Goal: Transaction & Acquisition: Book appointment/travel/reservation

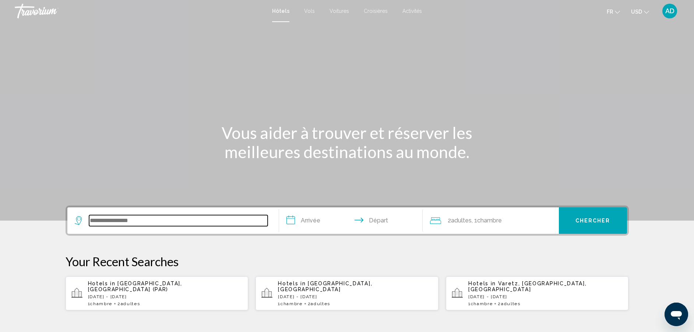
click at [145, 221] on input "Search widget" at bounding box center [178, 220] width 178 height 11
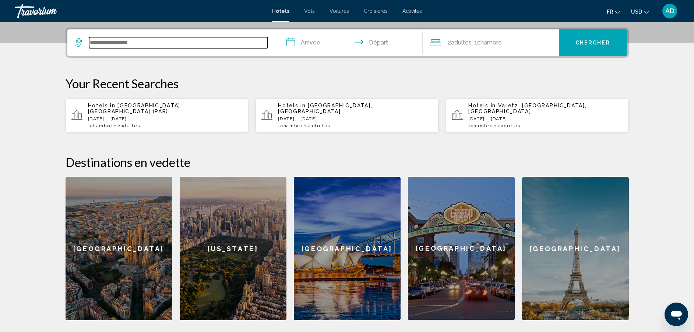
scroll to position [182, 0]
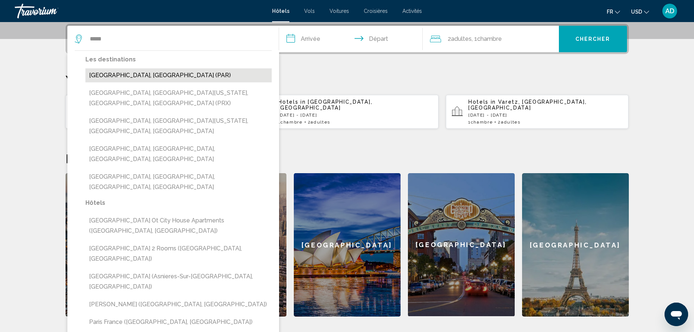
click at [143, 74] on button "[GEOGRAPHIC_DATA], [GEOGRAPHIC_DATA] (PAR)" at bounding box center [178, 75] width 186 height 14
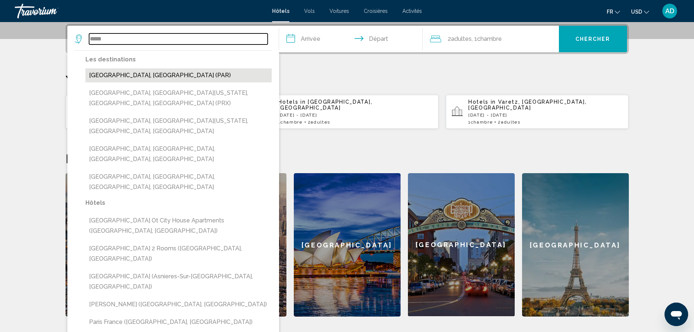
type input "**********"
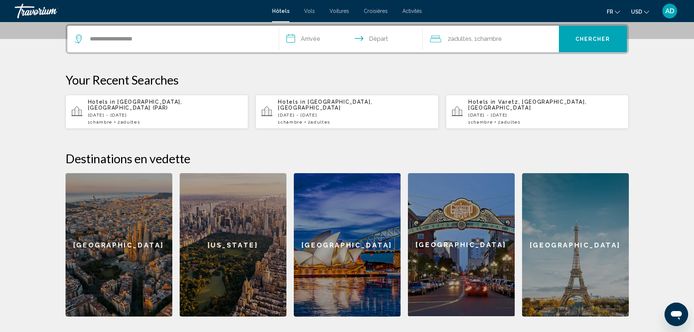
click at [315, 39] on input "**********" at bounding box center [352, 40] width 146 height 29
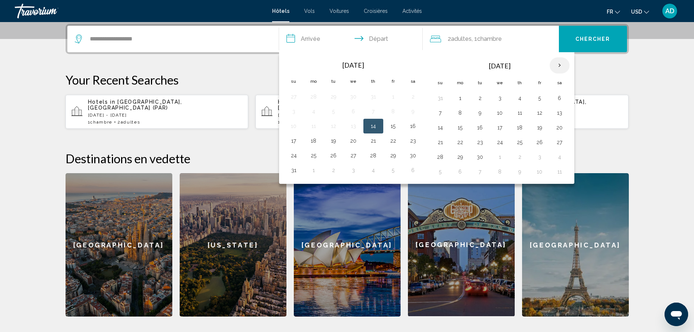
click at [561, 64] on th "Next month" at bounding box center [559, 65] width 20 height 16
click at [560, 67] on th "Next month" at bounding box center [559, 65] width 20 height 16
click at [540, 159] on button "28" at bounding box center [540, 157] width 12 height 10
click at [437, 172] on button "30" at bounding box center [440, 172] width 12 height 10
type input "**********"
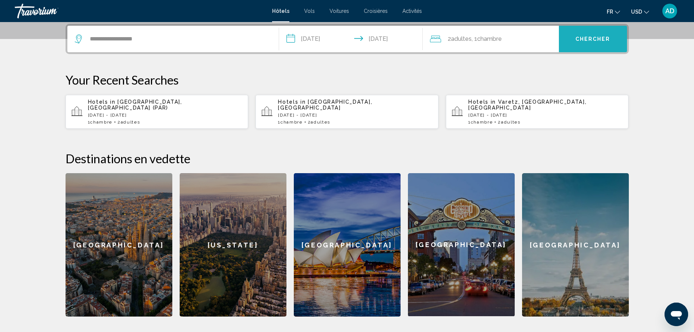
click at [580, 32] on button "Chercher" at bounding box center [593, 39] width 68 height 26
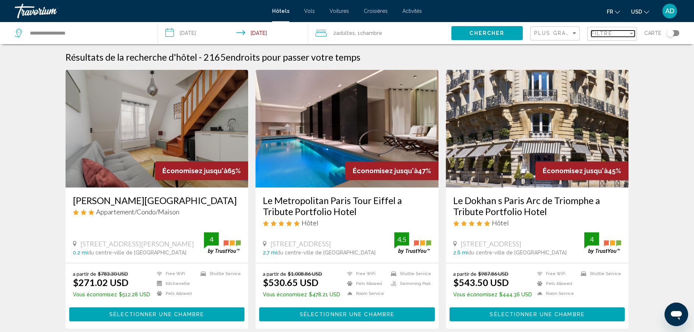
click at [630, 36] on div "Filter" at bounding box center [631, 34] width 7 height 6
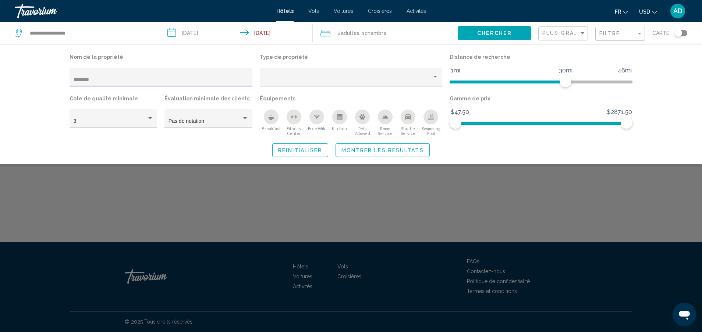
type input "********"
click at [346, 150] on span "Montrer les résultats" at bounding box center [382, 151] width 82 height 6
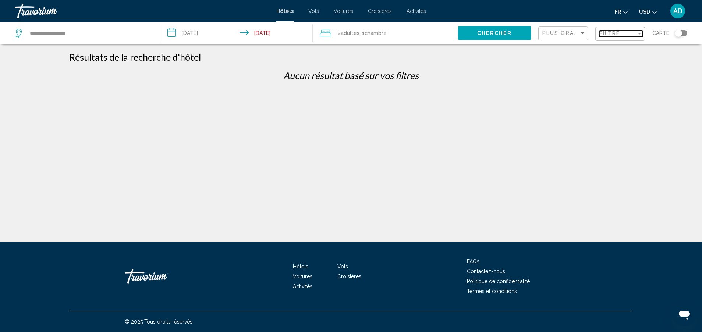
click at [611, 32] on span "Filtre" at bounding box center [609, 34] width 21 height 6
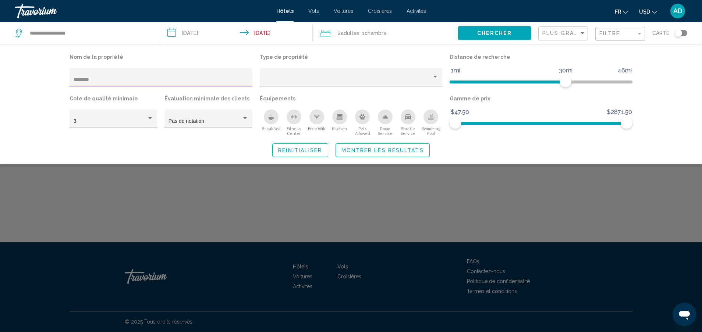
click at [156, 81] on input "********" at bounding box center [161, 80] width 175 height 6
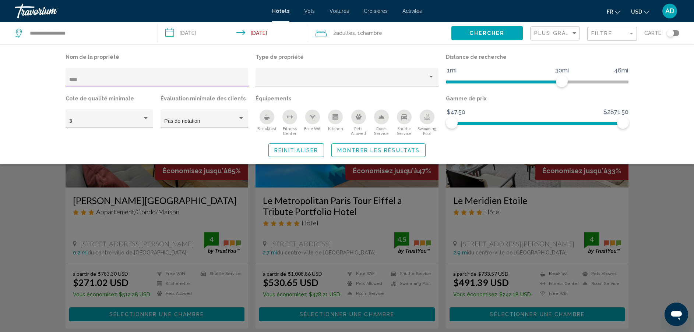
type input "****"
click at [517, 227] on div "Search widget" at bounding box center [347, 221] width 694 height 222
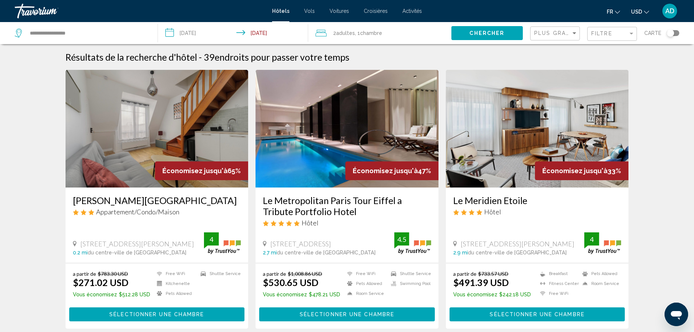
click at [518, 204] on h3 "Le Meridien Etoile" at bounding box center [537, 200] width 168 height 11
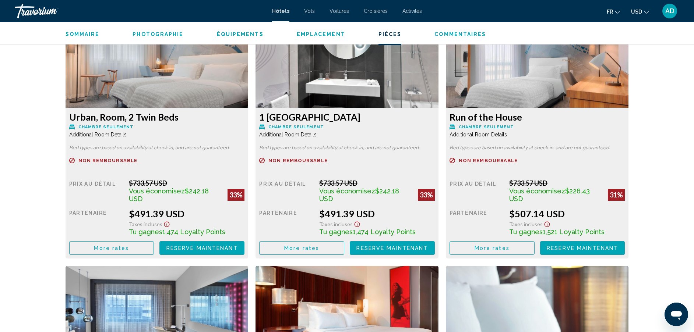
scroll to position [1049, 0]
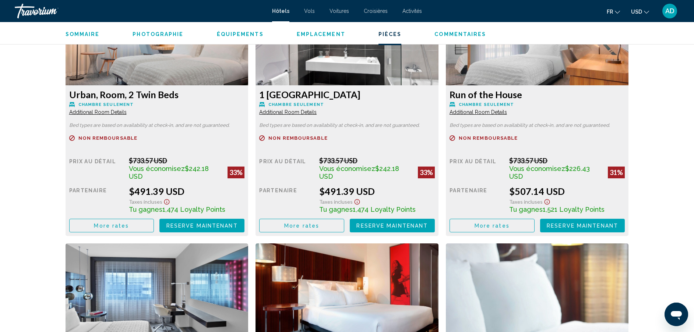
click at [646, 14] on button "USD USD ($) MXN (Mex$) CAD (Can$) GBP (£) EUR (€) AUD (A$) NZD (NZ$) CNY (CN¥)" at bounding box center [640, 11] width 18 height 11
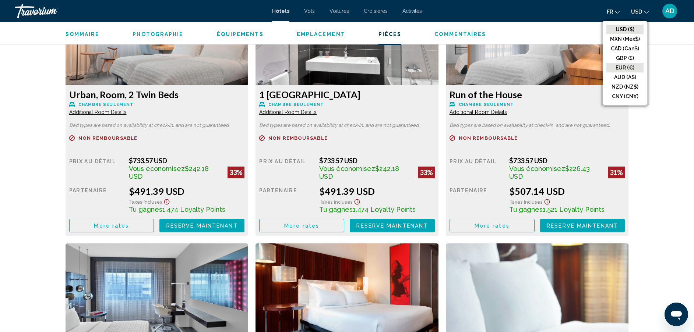
click at [625, 68] on button "EUR (€)" at bounding box center [624, 68] width 37 height 10
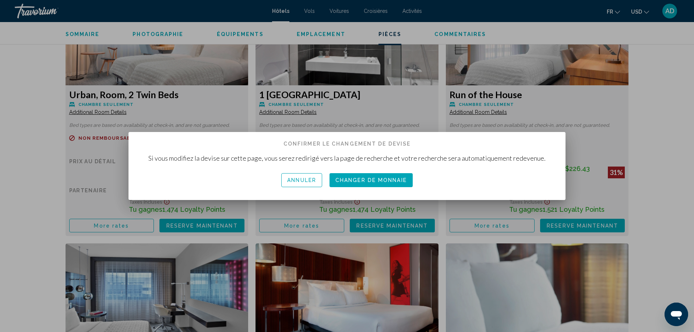
scroll to position [0, 0]
click at [339, 177] on button "Changer de monnaie" at bounding box center [370, 180] width 83 height 14
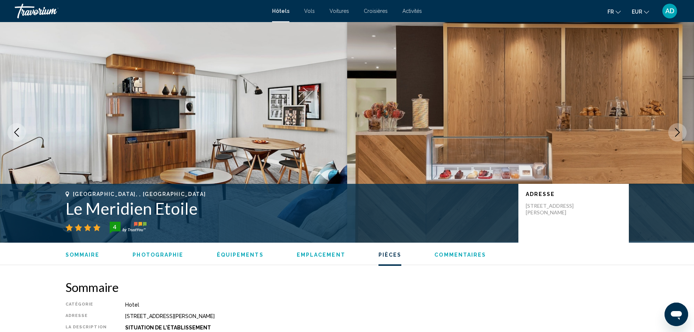
scroll to position [1049, 0]
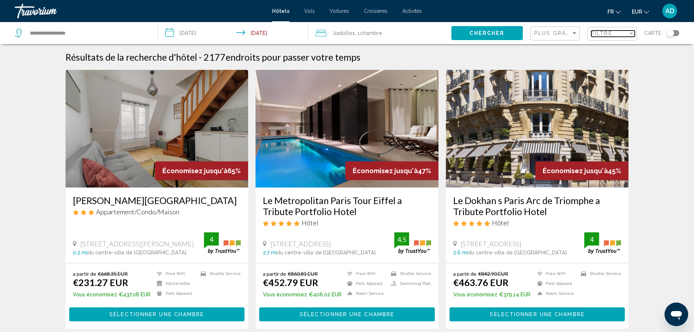
click at [610, 32] on span "Filtre" at bounding box center [601, 34] width 21 height 6
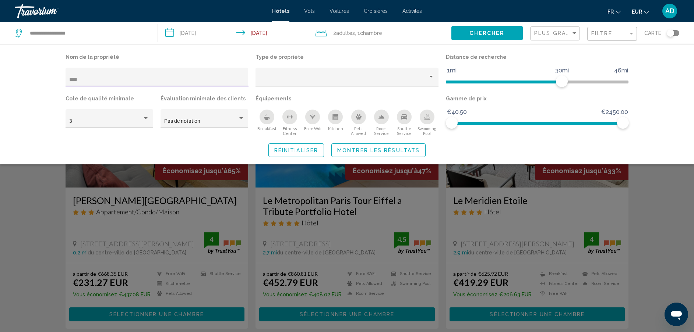
type input "****"
click at [354, 153] on span "Montrer les résultats" at bounding box center [378, 151] width 82 height 6
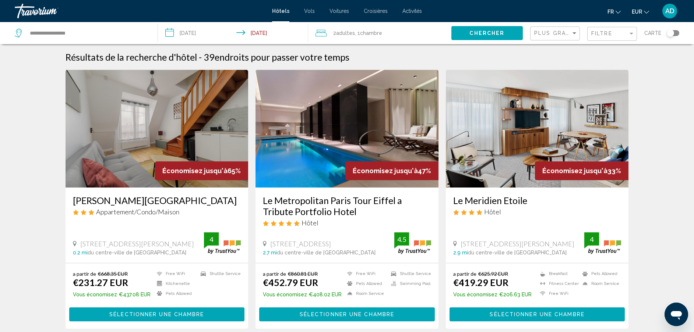
click at [530, 157] on img "Main content" at bounding box center [537, 129] width 183 height 118
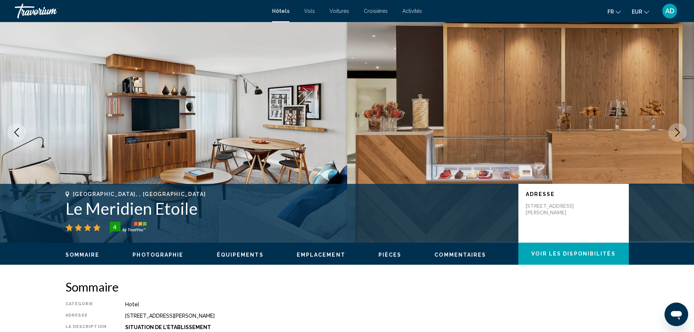
click at [672, 132] on button "Next image" at bounding box center [677, 132] width 18 height 18
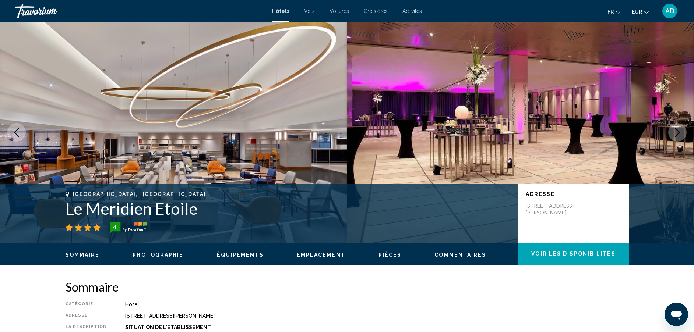
click at [672, 132] on button "Next image" at bounding box center [677, 132] width 18 height 18
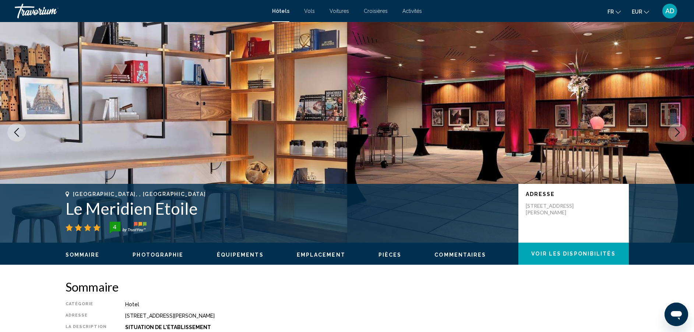
click at [672, 132] on button "Next image" at bounding box center [677, 132] width 18 height 18
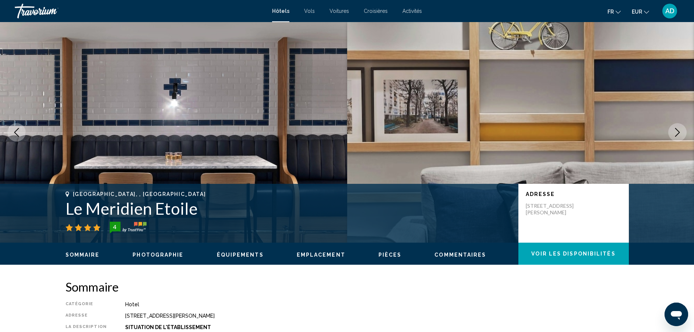
click at [672, 132] on button "Next image" at bounding box center [677, 132] width 18 height 18
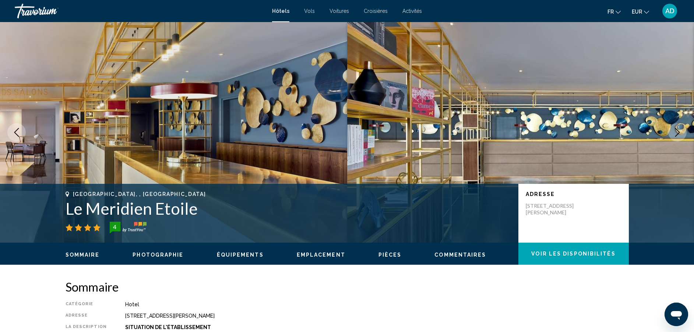
click at [673, 132] on icon "Next image" at bounding box center [677, 132] width 9 height 9
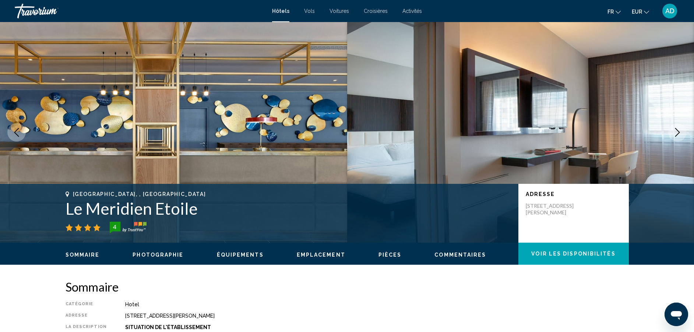
click at [673, 132] on icon "Next image" at bounding box center [677, 132] width 9 height 9
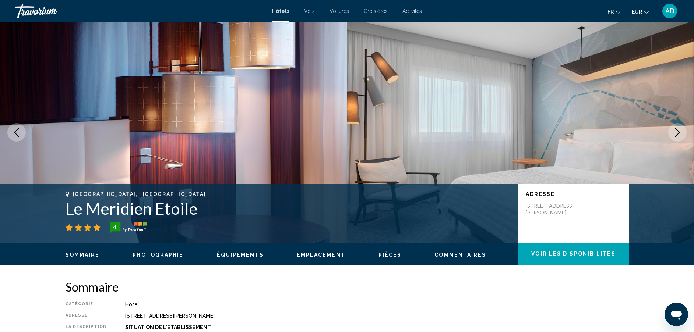
click at [673, 132] on icon "Next image" at bounding box center [677, 132] width 9 height 9
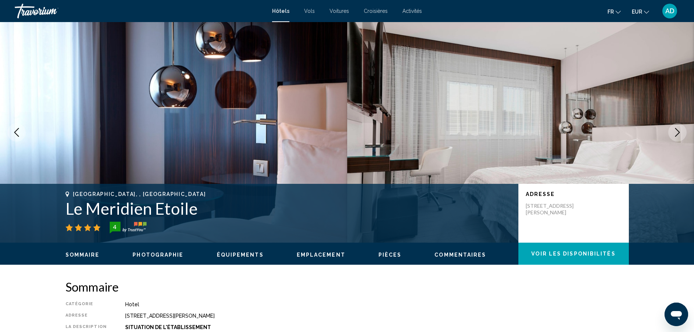
click at [673, 132] on icon "Next image" at bounding box center [677, 132] width 9 height 9
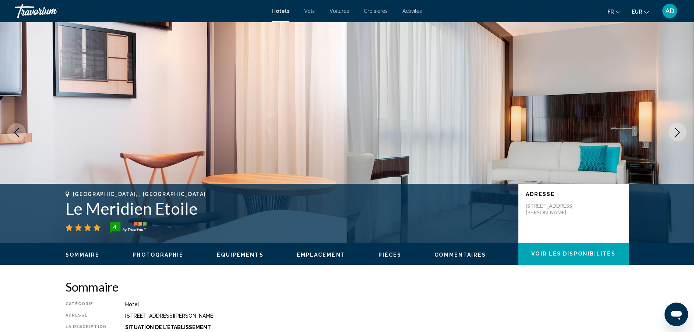
click at [673, 132] on icon "Next image" at bounding box center [677, 132] width 9 height 9
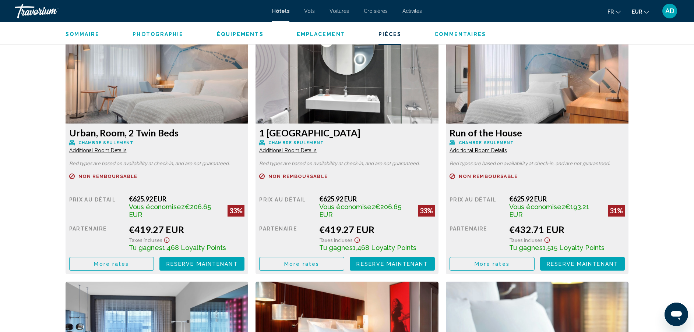
scroll to position [993, 0]
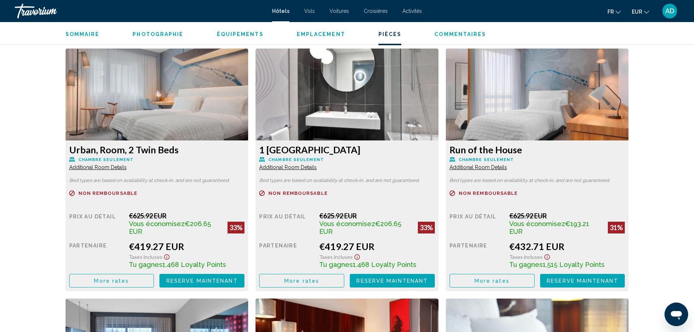
click at [154, 286] on button "More rates" at bounding box center [111, 281] width 85 height 14
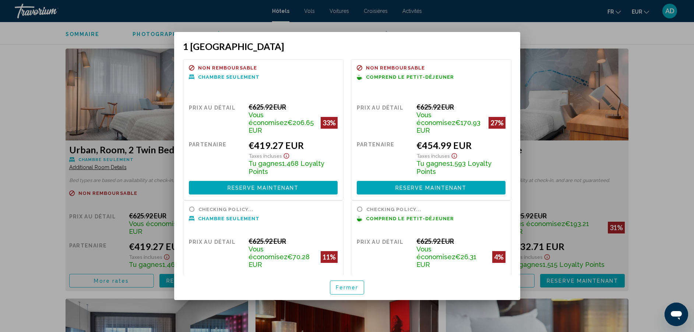
scroll to position [0, 0]
click at [395, 185] on span "Reserve maintenant" at bounding box center [430, 188] width 71 height 6
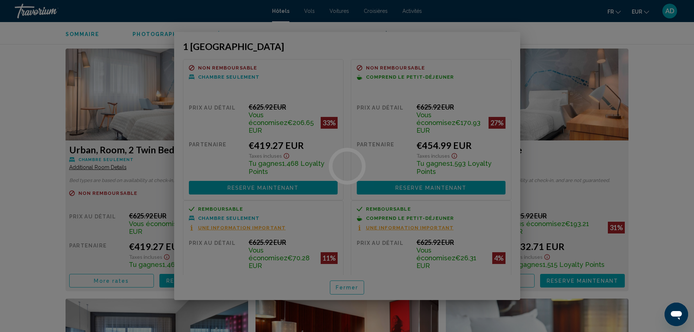
scroll to position [993, 0]
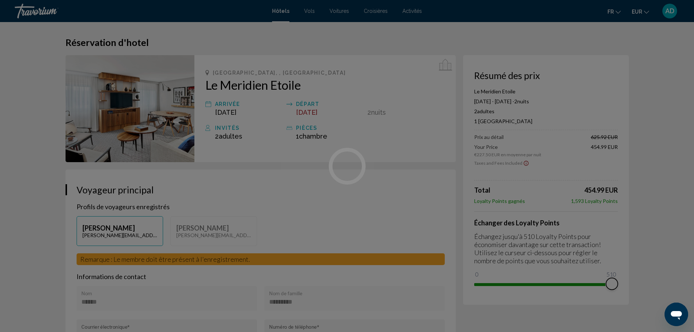
drag, startPoint x: 481, startPoint y: 275, endPoint x: 647, endPoint y: 281, distance: 165.7
click at [647, 281] on div "Passer au contenu principal Hôtels Vols Voitures Croisières Activités Hôtels Vo…" at bounding box center [347, 166] width 694 height 332
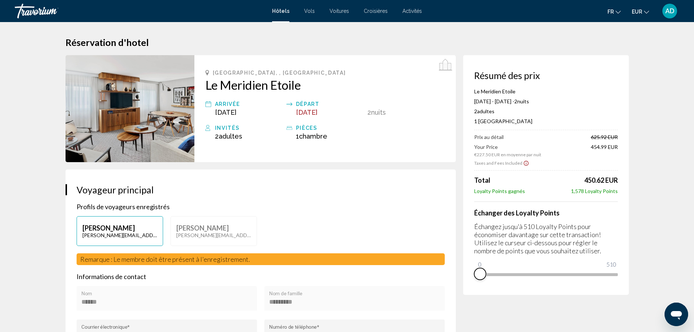
drag, startPoint x: 611, startPoint y: 286, endPoint x: 460, endPoint y: 285, distance: 151.6
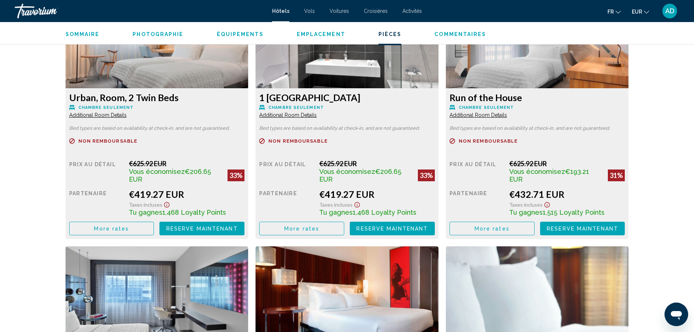
scroll to position [993, 0]
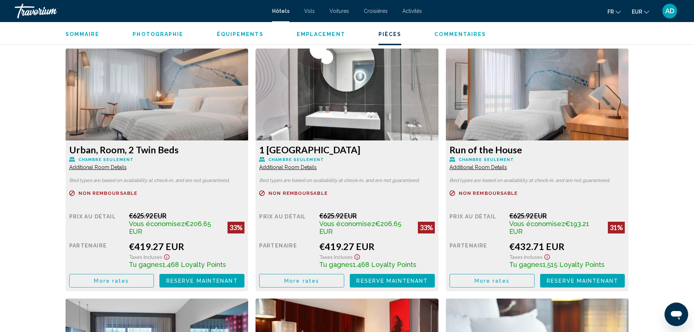
click at [129, 280] on span "More rates" at bounding box center [111, 281] width 35 height 6
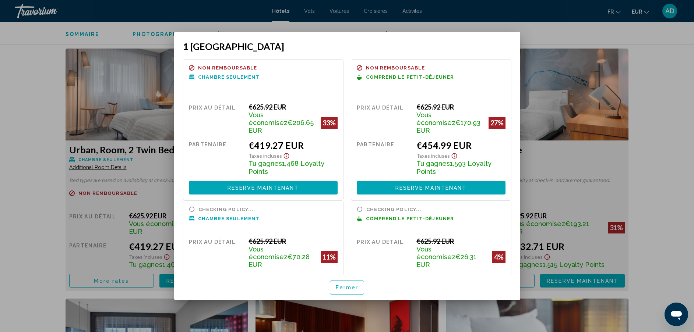
scroll to position [0, 0]
click at [402, 181] on button "Reserve maintenant Plus disponible" at bounding box center [431, 188] width 149 height 14
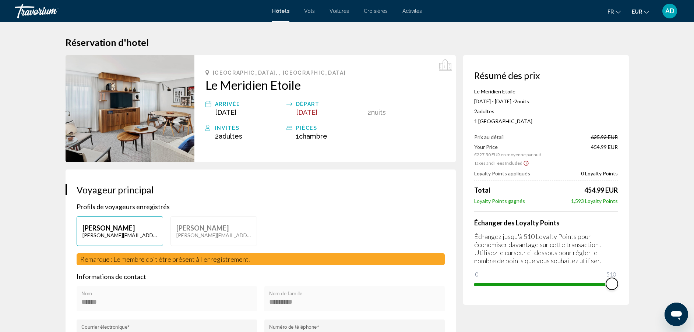
drag, startPoint x: 481, startPoint y: 276, endPoint x: 646, endPoint y: 276, distance: 165.6
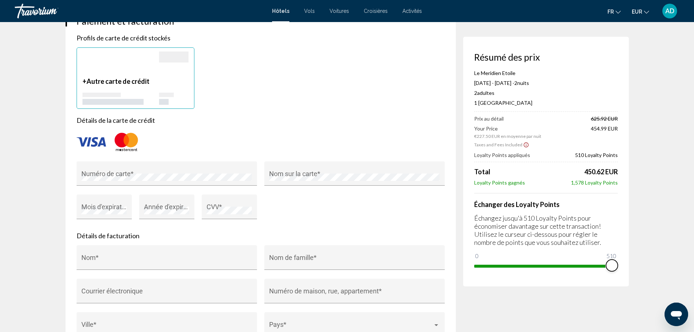
scroll to position [607, 0]
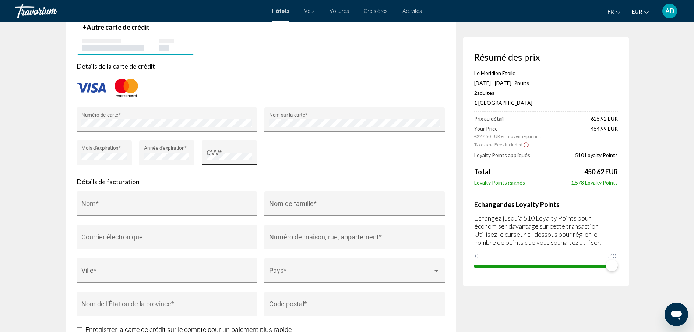
click at [224, 160] on div "CVV *" at bounding box center [228, 156] width 45 height 20
click at [198, 203] on div "Nom *" at bounding box center [166, 206] width 170 height 20
type input "*********"
click at [290, 202] on div "Nom de famille *" at bounding box center [354, 206] width 170 height 20
type input "*********"
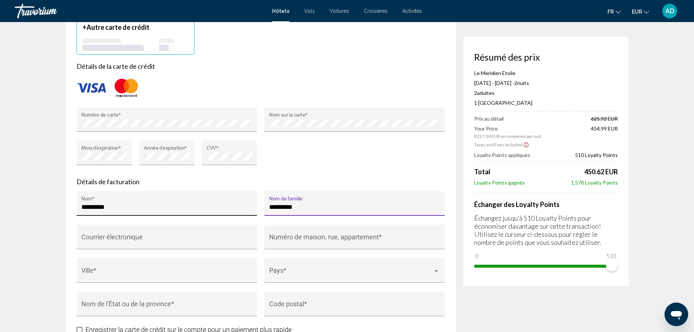
click at [152, 211] on input "*********" at bounding box center [166, 206] width 170 height 7
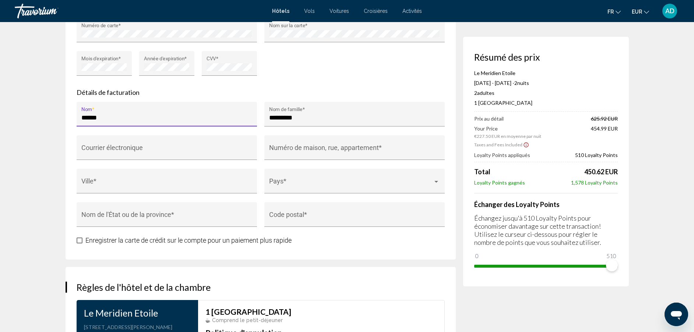
scroll to position [717, 0]
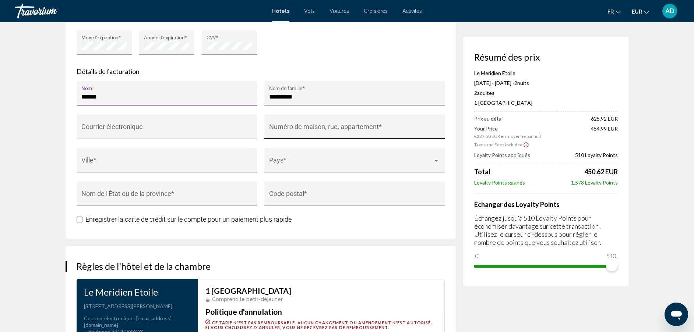
type input "******"
click at [305, 130] on input "Numéro de maison, rue, appartement *" at bounding box center [354, 130] width 170 height 7
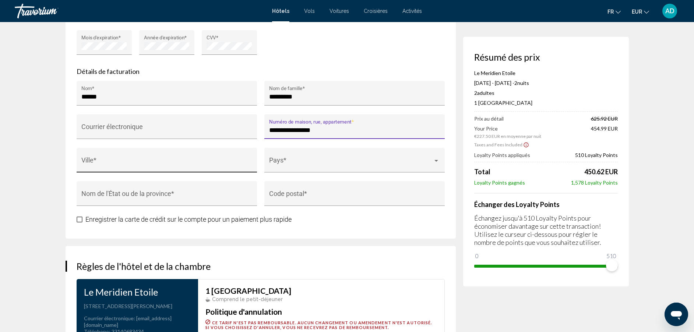
type input "**********"
click at [168, 165] on input "Ville *" at bounding box center [166, 163] width 170 height 7
type input "*********"
click at [290, 159] on div "Pays *" at bounding box center [354, 163] width 170 height 20
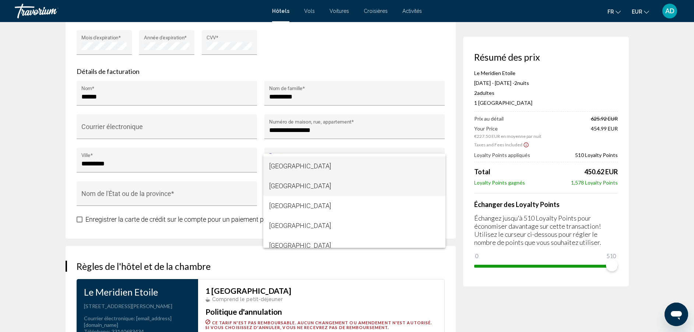
scroll to position [398, 0]
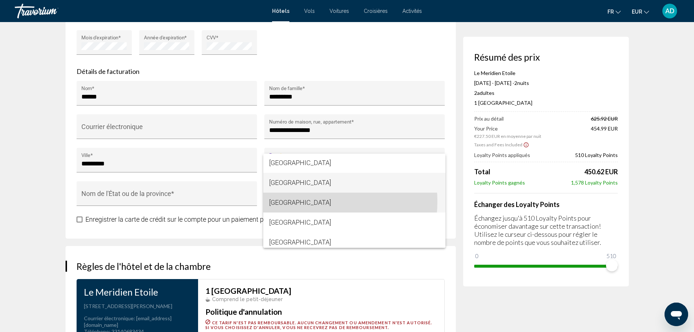
click at [299, 202] on span "[GEOGRAPHIC_DATA]" at bounding box center [354, 203] width 170 height 20
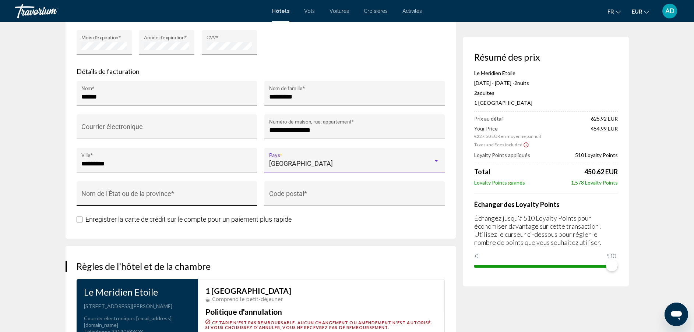
click at [159, 195] on input "Nom de l'État ou de la province *" at bounding box center [166, 197] width 170 height 7
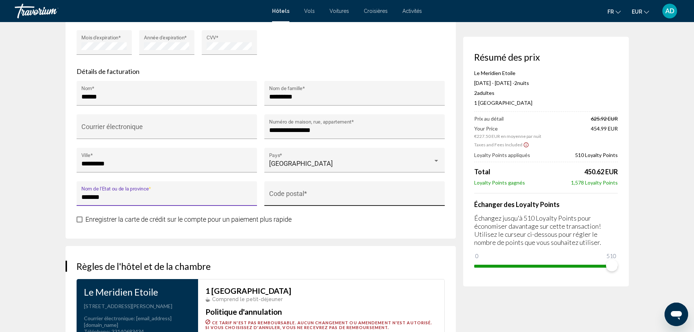
type input "*******"
click at [390, 187] on div "Code postal *" at bounding box center [354, 197] width 170 height 20
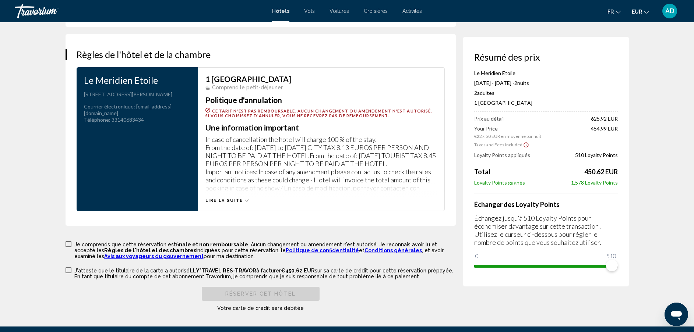
scroll to position [938, 0]
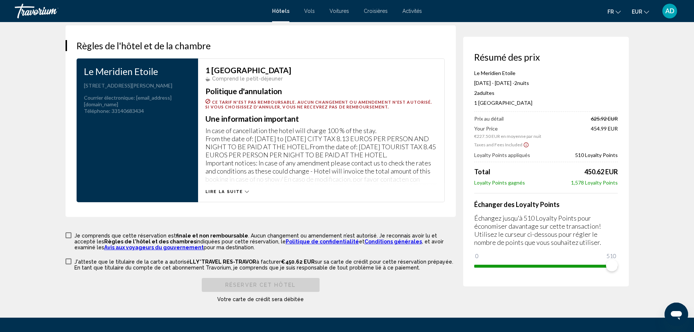
type input "****"
click at [67, 237] on span "Main content" at bounding box center [68, 236] width 6 height 6
click at [65, 262] on span "Main content" at bounding box center [68, 262] width 6 height 6
click at [261, 286] on span "Réserver cet hôtel" at bounding box center [260, 286] width 70 height 6
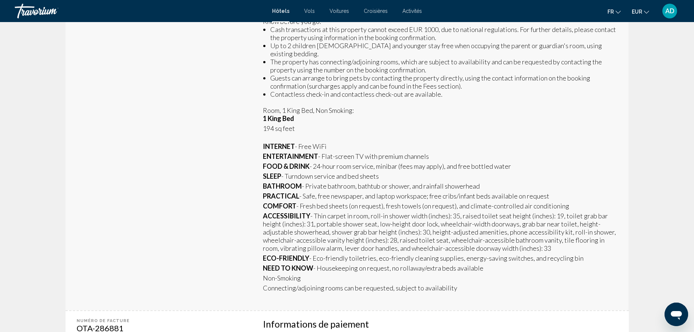
scroll to position [331, 0]
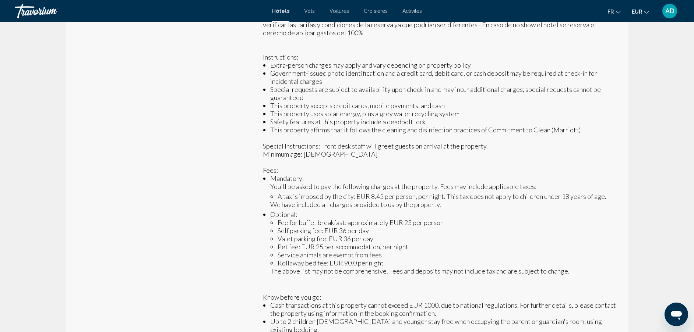
click at [291, 223] on li "Fee for buffet breakfast: approximately EUR 25 per person" at bounding box center [447, 223] width 340 height 8
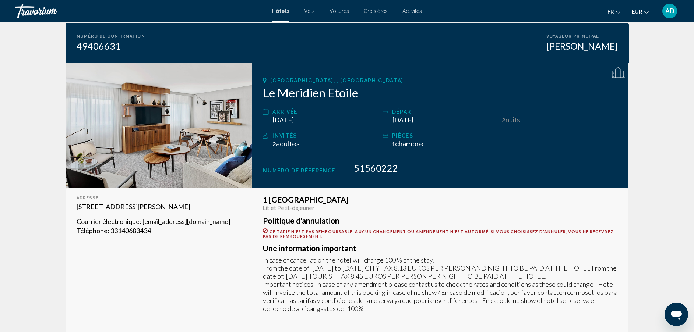
scroll to position [0, 0]
